Goal: Task Accomplishment & Management: Manage account settings

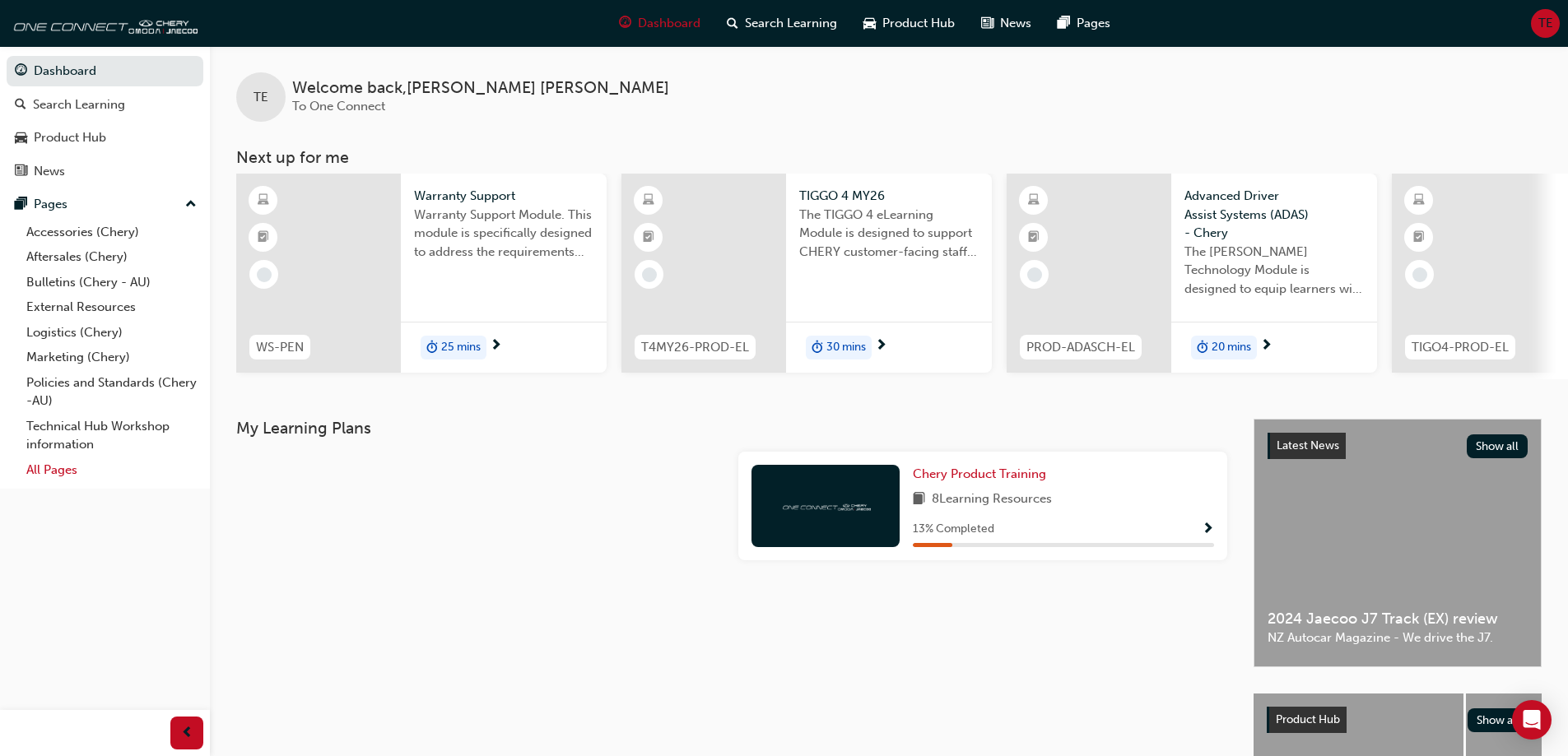
click at [55, 467] on link "All Pages" at bounding box center [112, 469] width 184 height 25
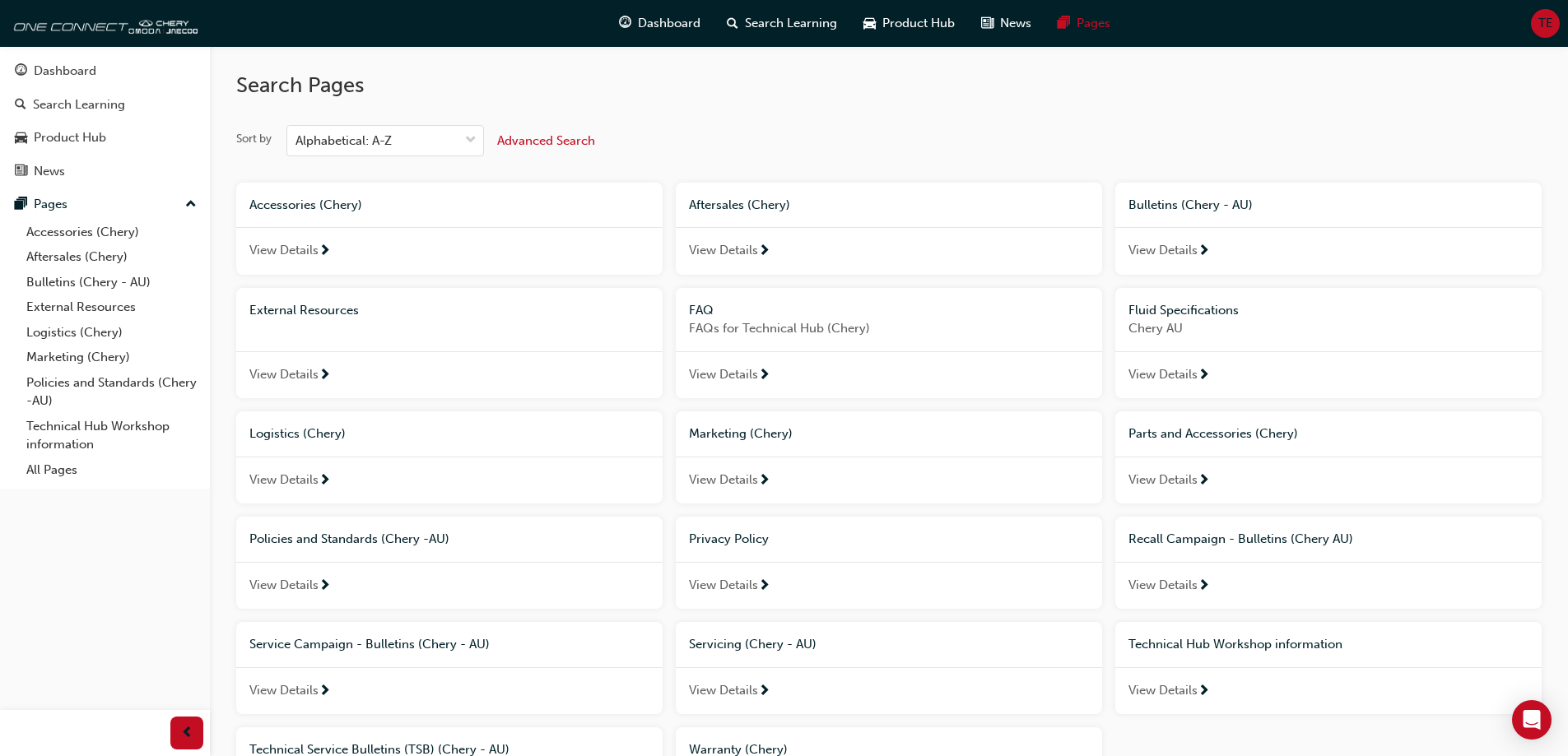
click at [1537, 21] on div "TE" at bounding box center [1544, 23] width 29 height 29
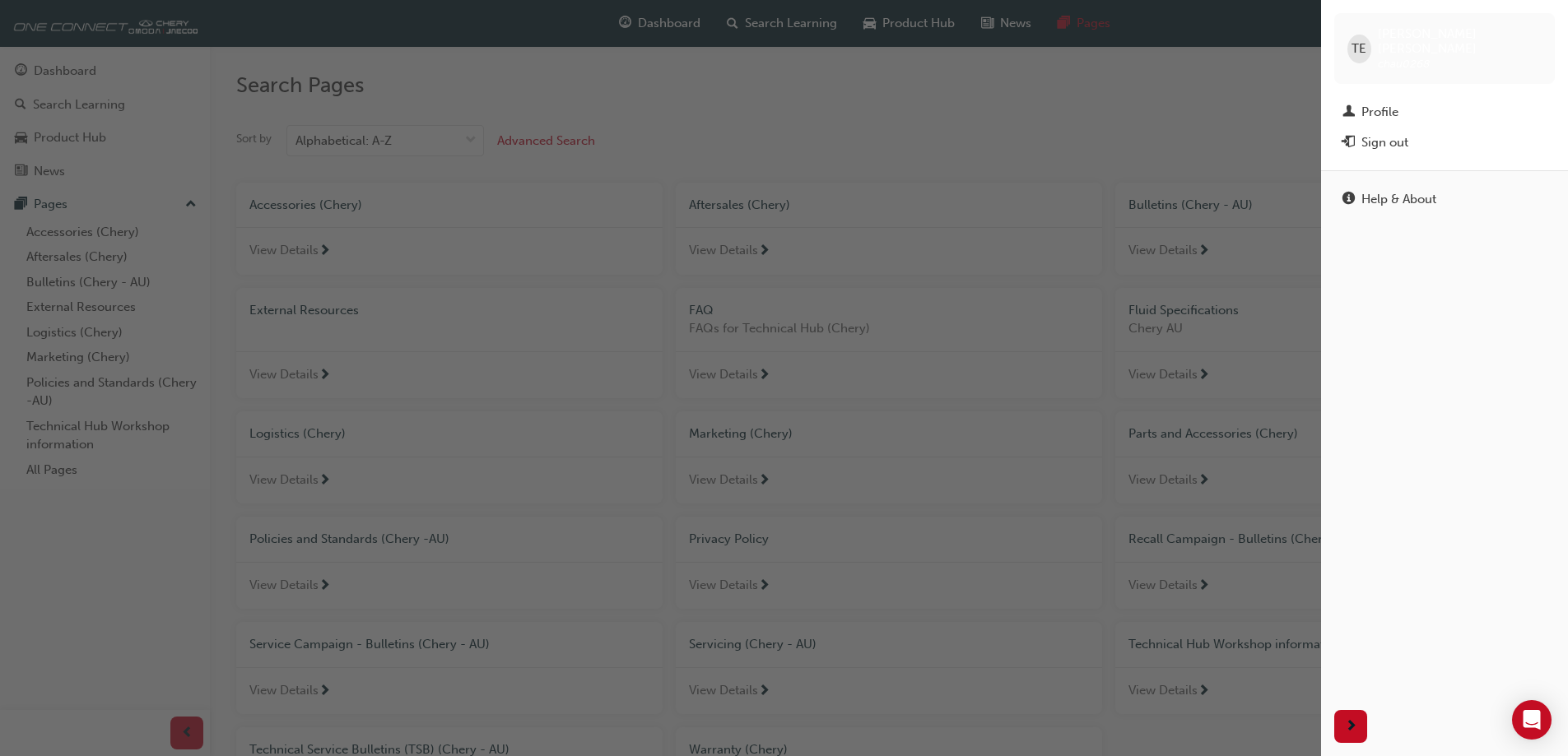
click at [1416, 132] on div "Sign out" at bounding box center [1444, 142] width 204 height 21
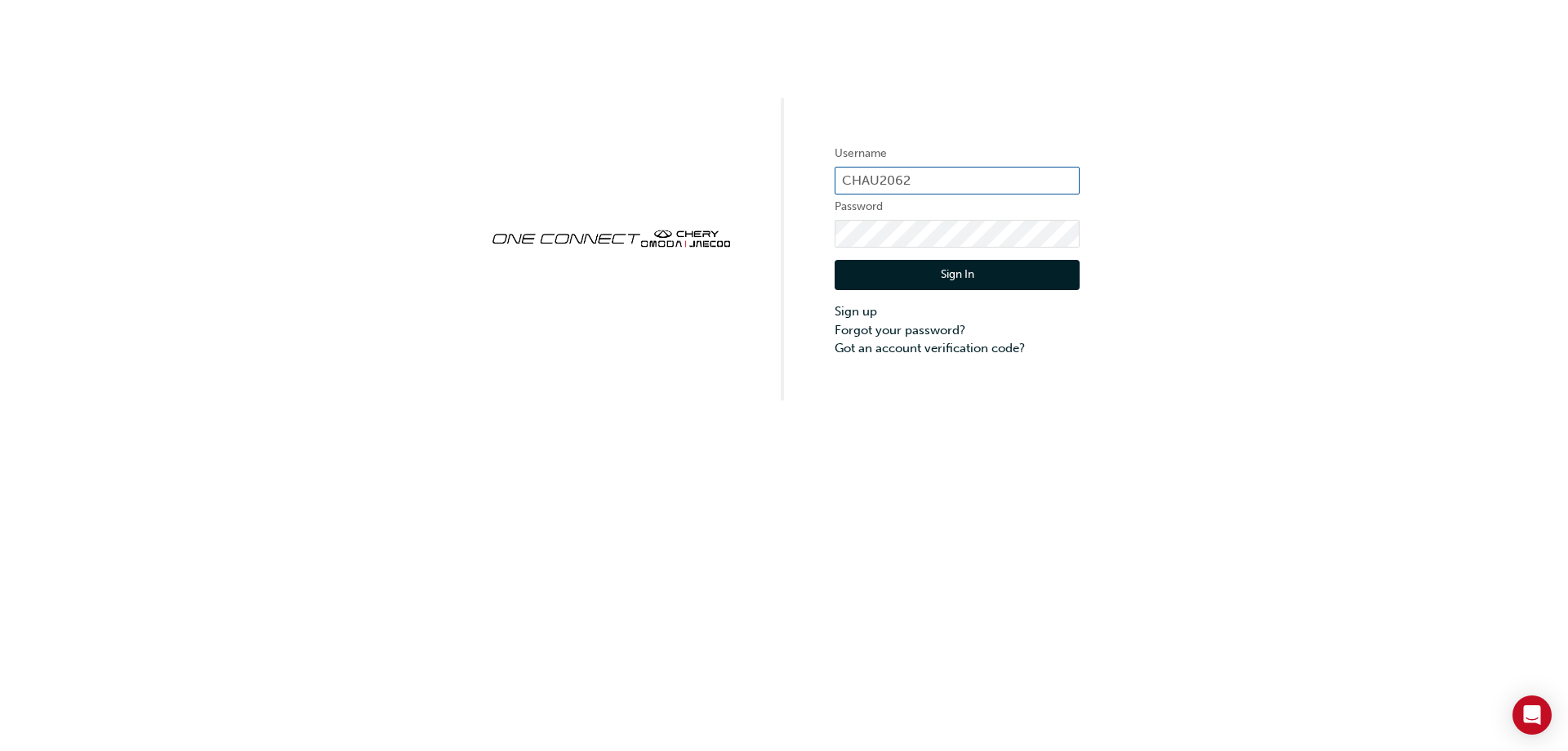
click at [915, 183] on input "CHAU2062" at bounding box center [957, 181] width 245 height 28
type input "CHAU1202"
click button "Sign In" at bounding box center [957, 275] width 245 height 31
